Goal: Task Accomplishment & Management: Use online tool/utility

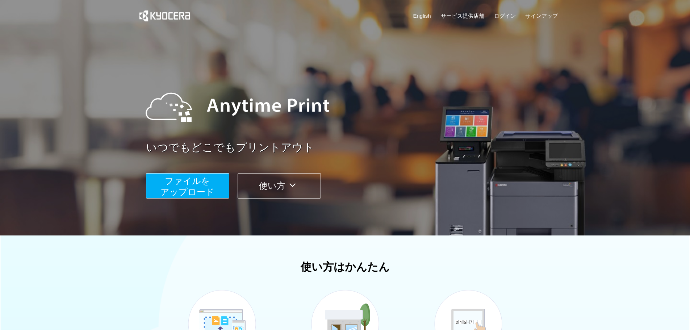
click at [187, 183] on span "ファイルを ​​アップロード" at bounding box center [188, 186] width 54 height 21
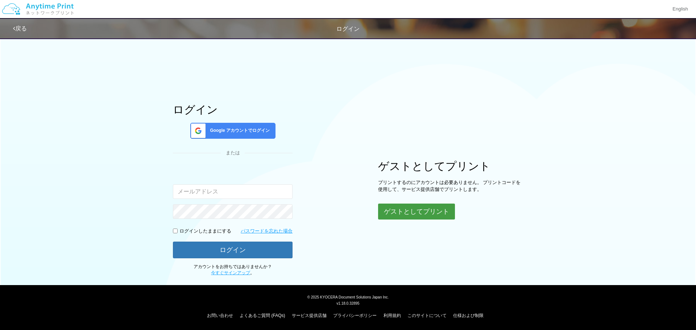
click at [440, 216] on button "ゲストとしてプリント" at bounding box center [416, 212] width 77 height 16
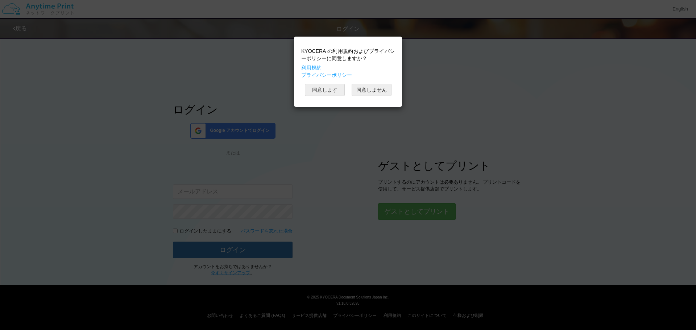
click at [328, 89] on button "同意します" at bounding box center [325, 90] width 40 height 12
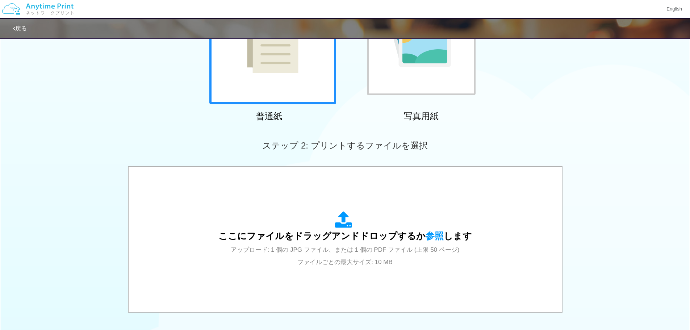
scroll to position [181, 0]
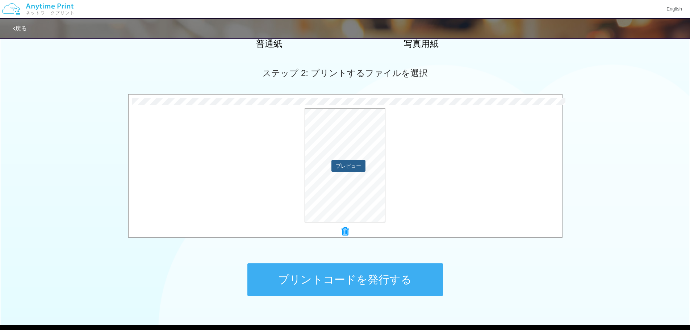
click at [358, 167] on button "プレビュー" at bounding box center [349, 166] width 34 height 12
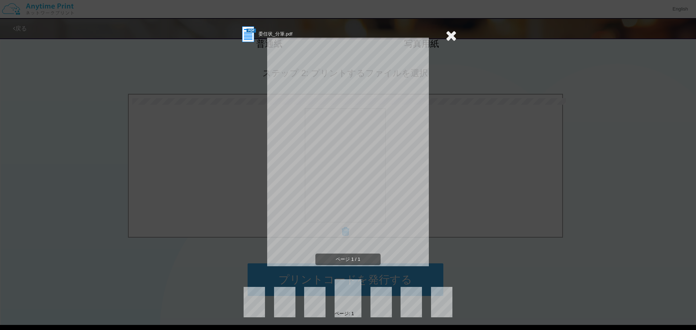
click at [453, 33] on icon at bounding box center [450, 35] width 11 height 14
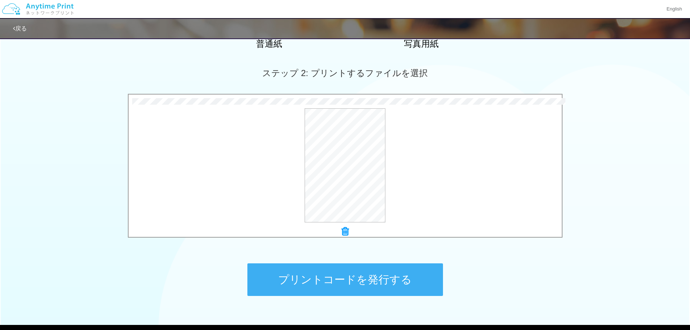
click at [379, 282] on button "プリントコードを発行する" at bounding box center [345, 279] width 196 height 33
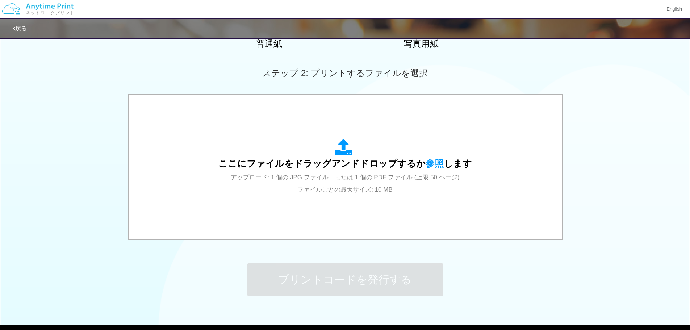
scroll to position [0, 0]
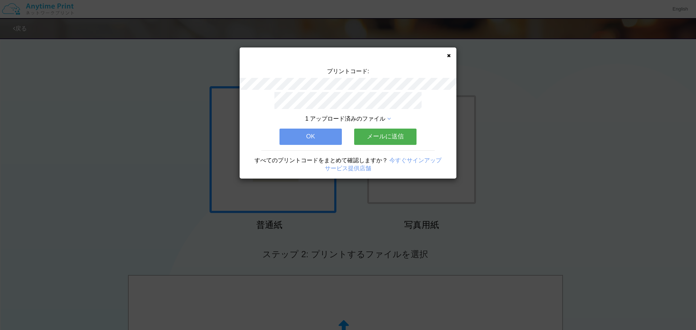
click at [397, 134] on button "メールに送信" at bounding box center [385, 137] width 62 height 16
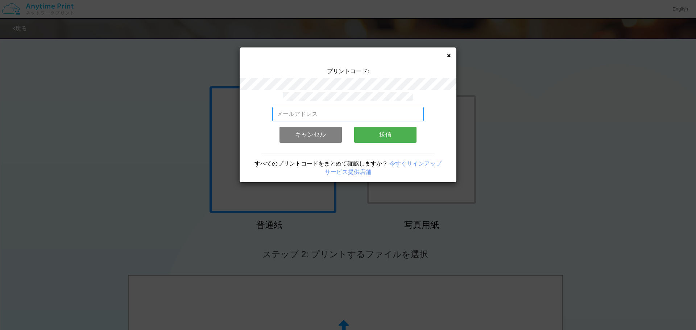
click at [347, 114] on input "email" at bounding box center [348, 114] width 152 height 14
type input "[EMAIL_ADDRESS][DOMAIN_NAME]"
click at [391, 134] on button "送信" at bounding box center [385, 135] width 62 height 16
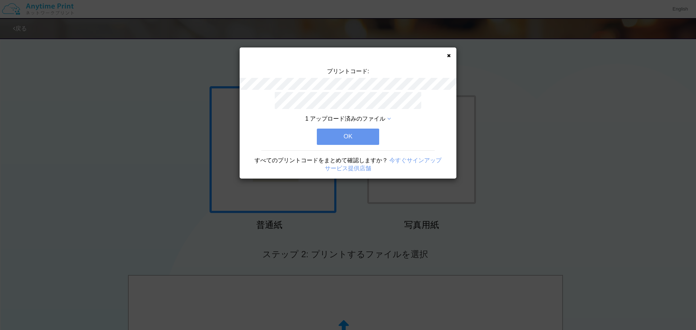
click at [361, 130] on button "OK" at bounding box center [348, 137] width 62 height 16
